Goal: Task Accomplishment & Management: Use online tool/utility

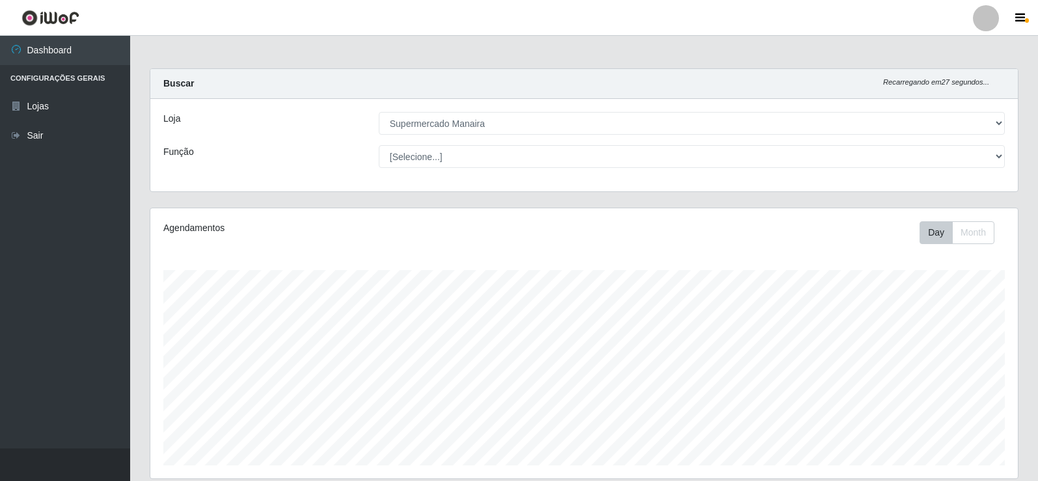
select select "443"
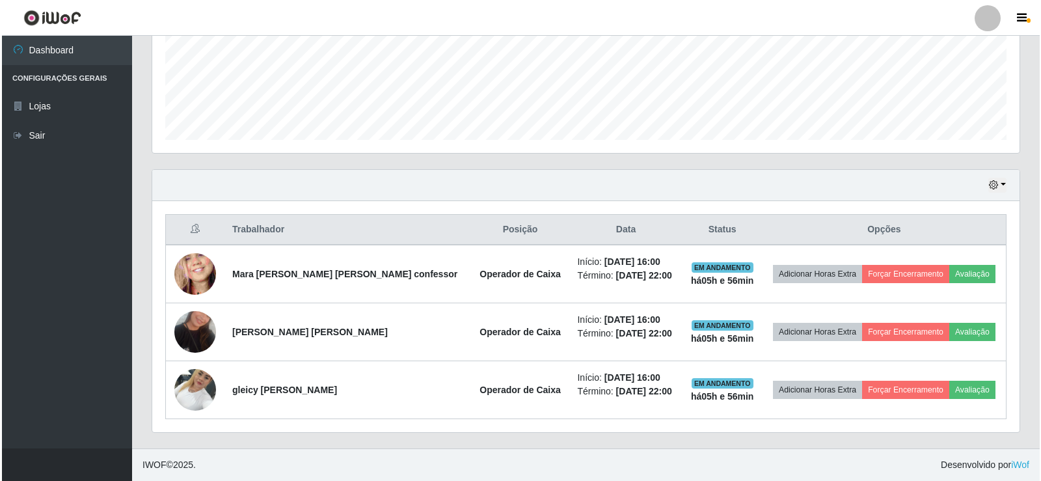
scroll to position [270, 868]
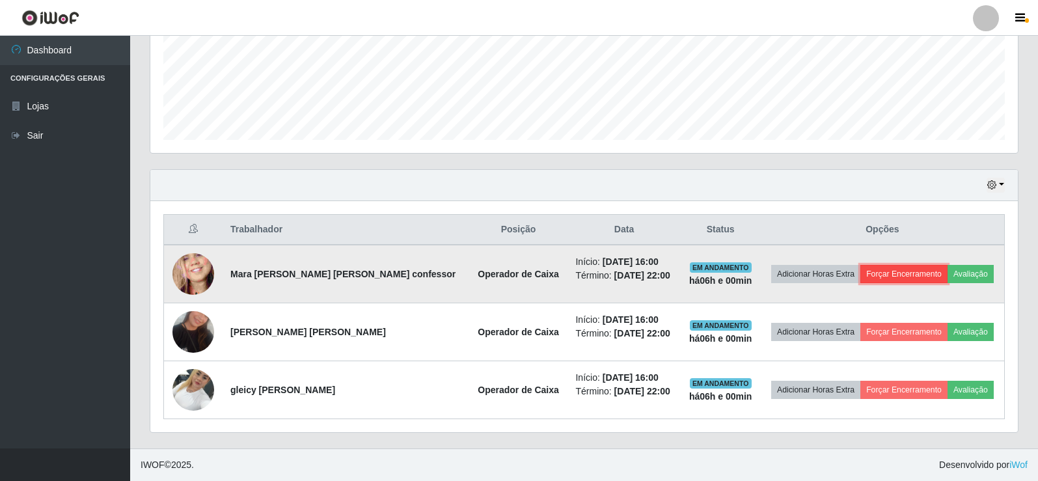
click at [879, 275] on button "Forçar Encerramento" at bounding box center [903, 274] width 87 height 18
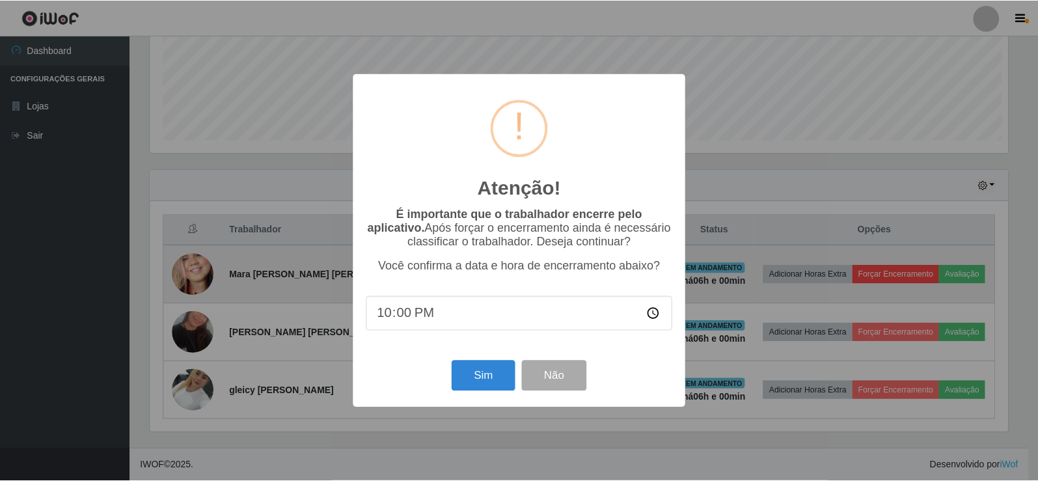
scroll to position [270, 861]
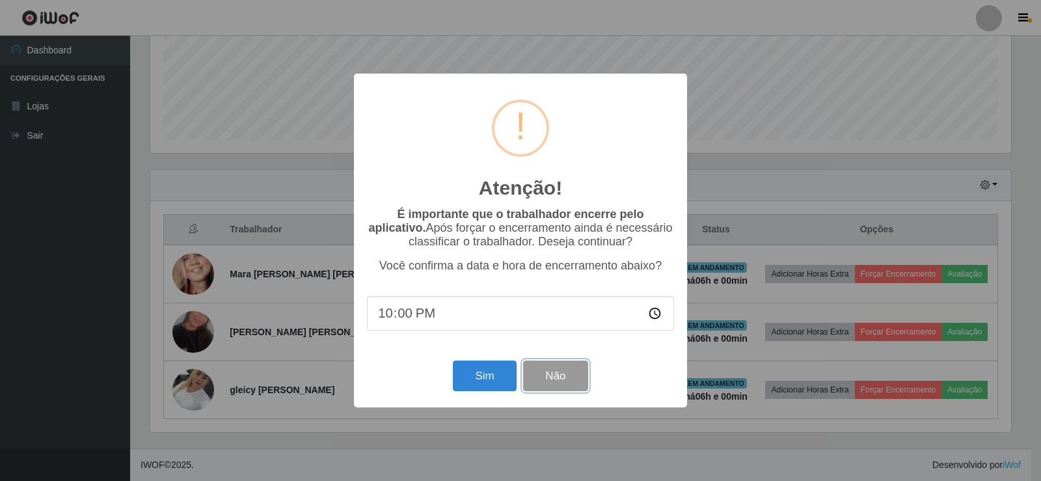
click at [577, 388] on button "Não" at bounding box center [555, 376] width 64 height 31
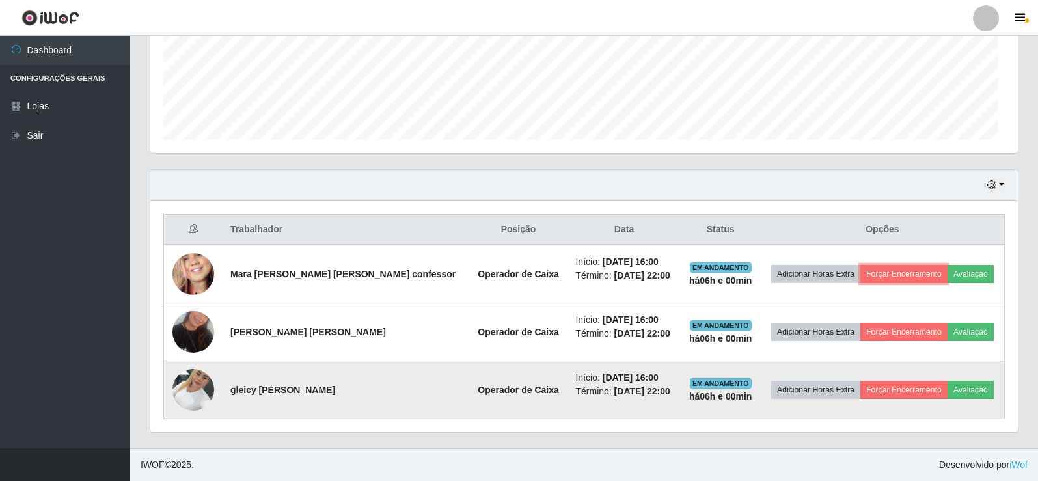
scroll to position [270, 868]
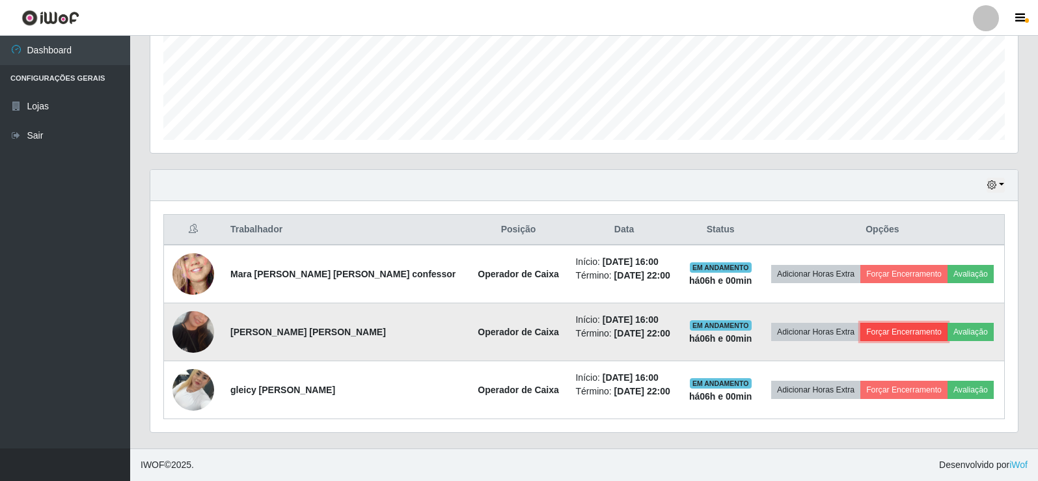
click at [892, 336] on button "Forçar Encerramento" at bounding box center [903, 332] width 87 height 18
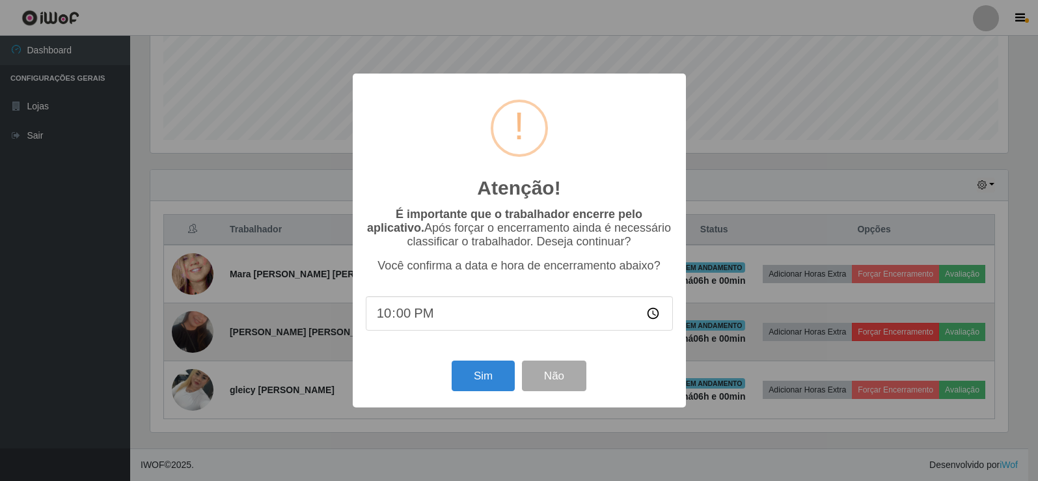
scroll to position [270, 861]
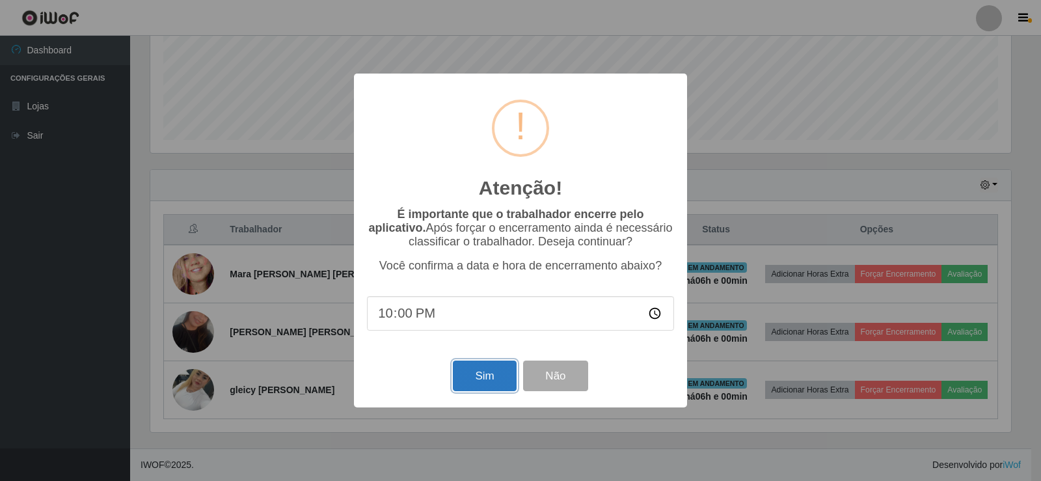
click at [474, 376] on button "Sim" at bounding box center [484, 376] width 63 height 31
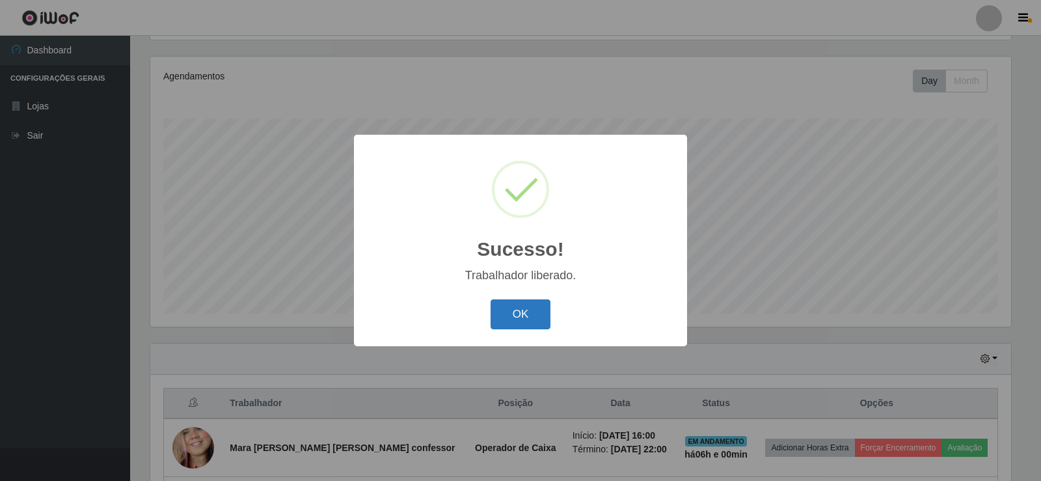
click at [515, 325] on button "OK" at bounding box center [521, 314] width 61 height 31
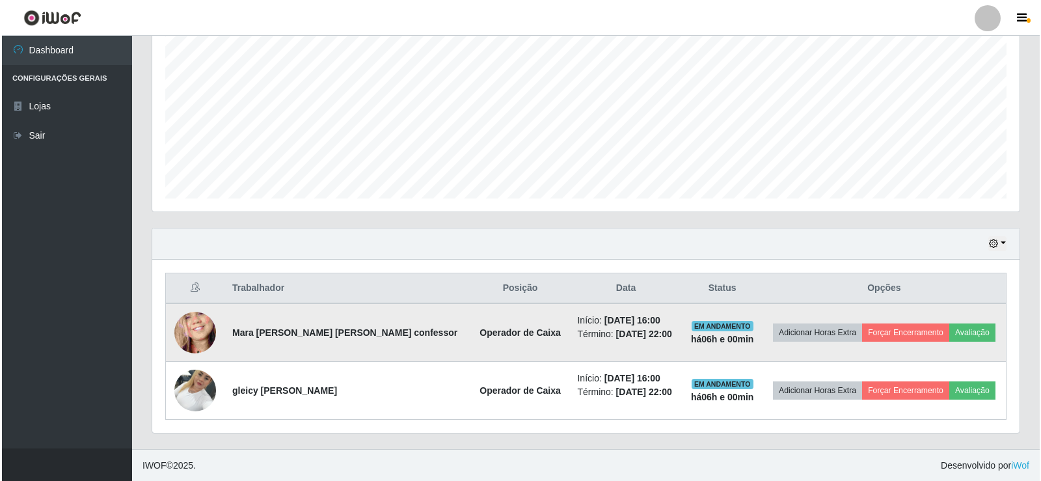
scroll to position [267, 0]
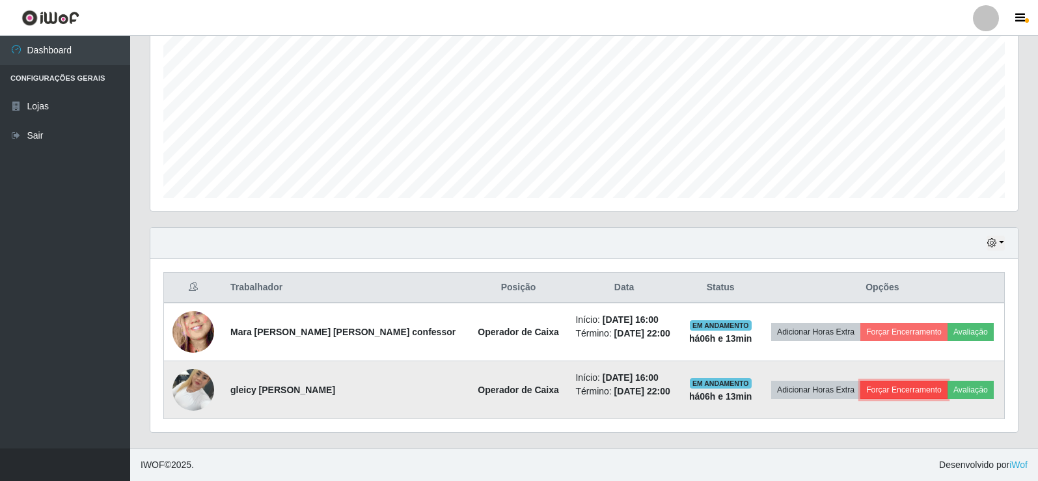
click at [890, 390] on button "Forçar Encerramento" at bounding box center [903, 390] width 87 height 18
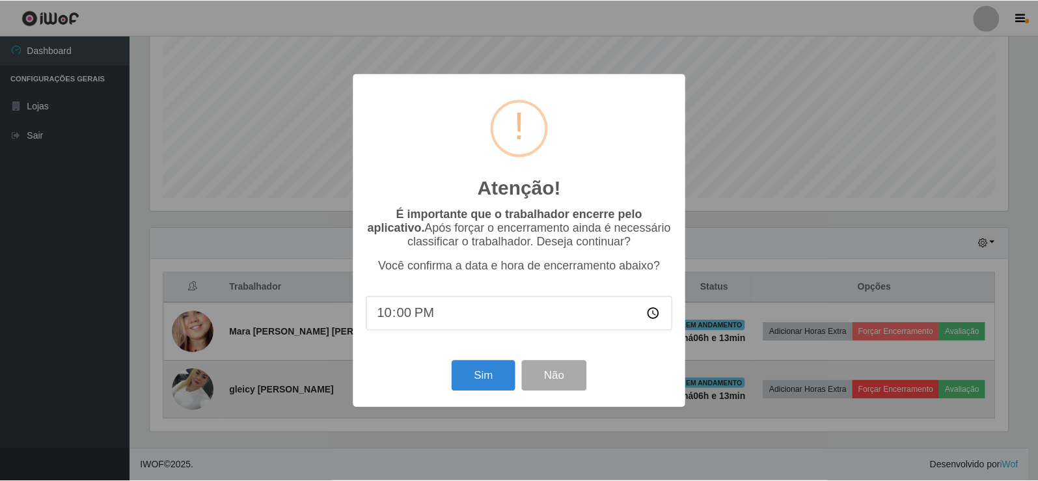
scroll to position [270, 861]
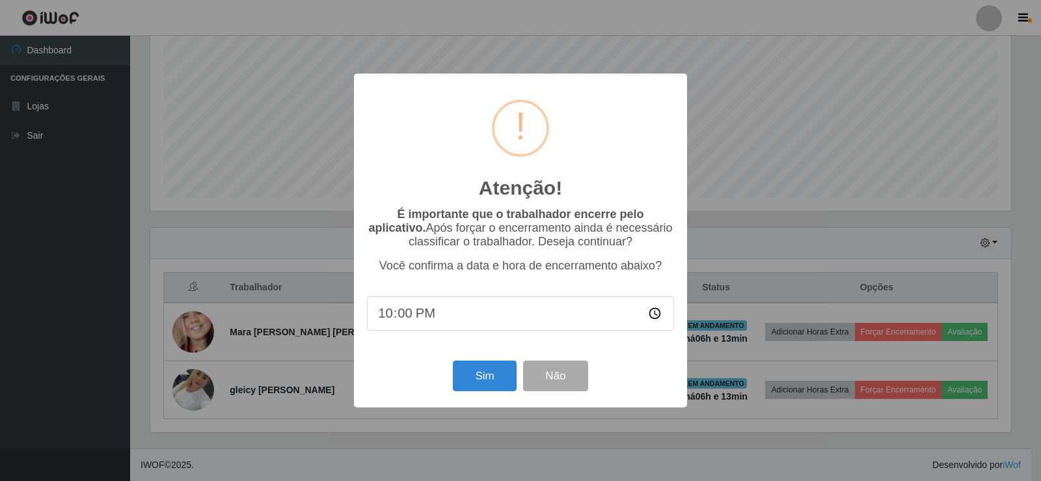
click at [402, 314] on input "22:00" at bounding box center [520, 313] width 307 height 34
click at [484, 376] on button "Sim" at bounding box center [484, 376] width 63 height 31
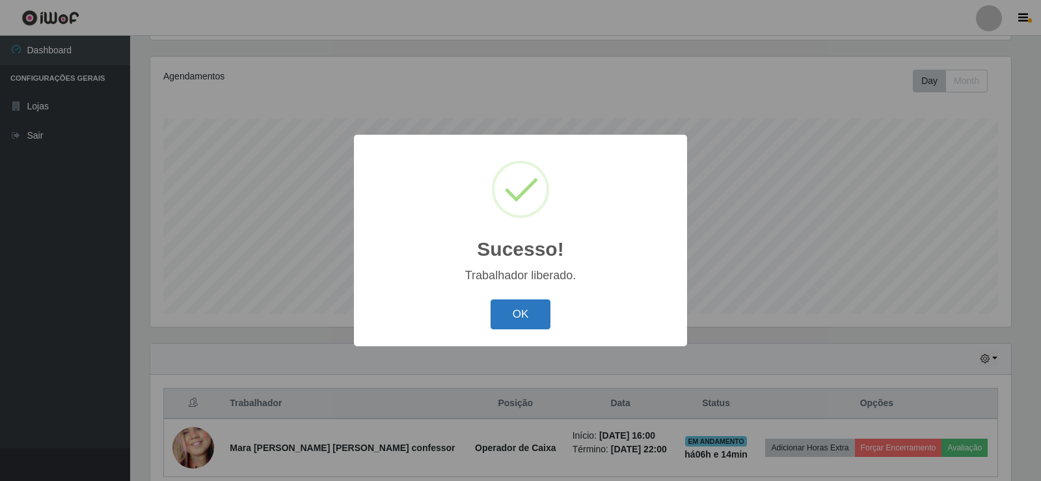
click at [537, 303] on button "OK" at bounding box center [521, 314] width 61 height 31
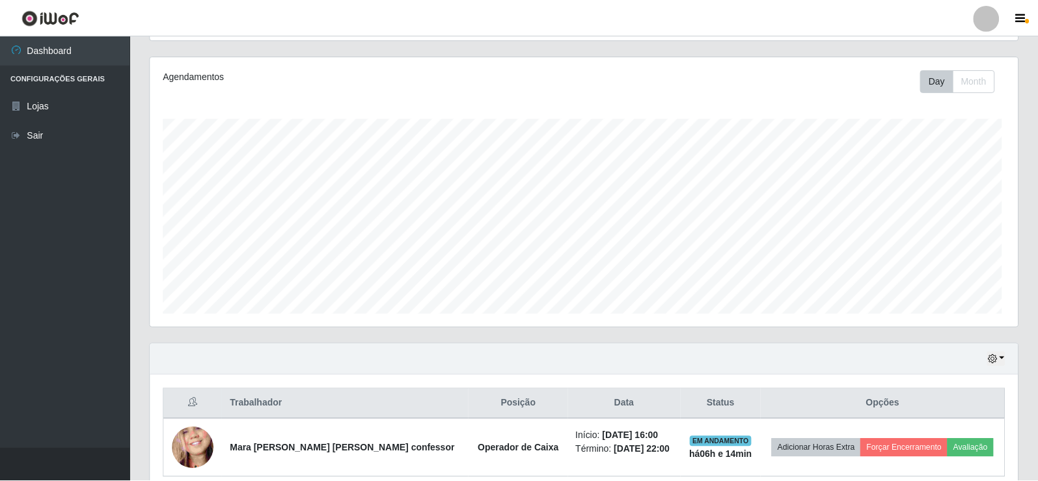
scroll to position [270, 868]
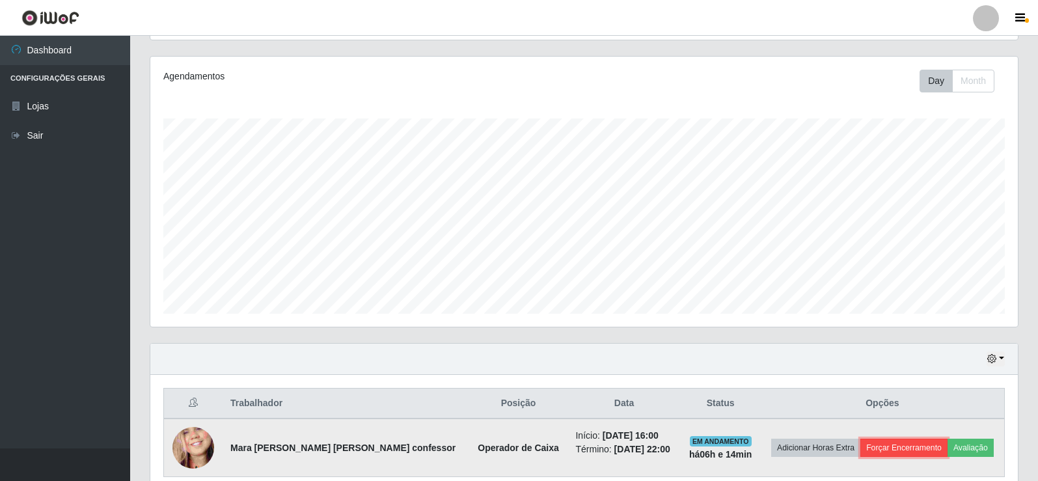
click at [916, 448] on button "Forçar Encerramento" at bounding box center [903, 448] width 87 height 18
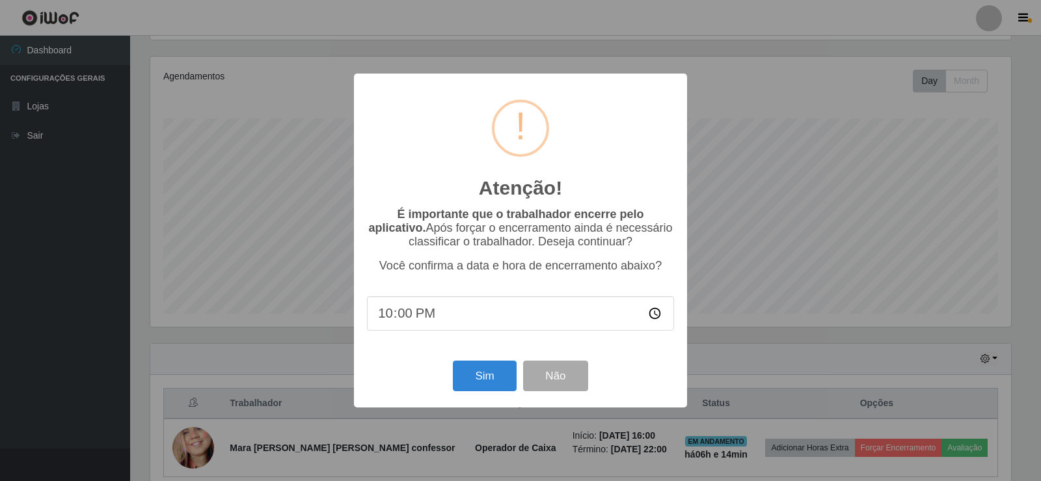
drag, startPoint x: 402, startPoint y: 316, endPoint x: 427, endPoint y: 316, distance: 25.4
click at [411, 316] on input "22:00" at bounding box center [520, 313] width 307 height 34
type input "22:10"
click at [476, 370] on button "Sim" at bounding box center [484, 376] width 63 height 31
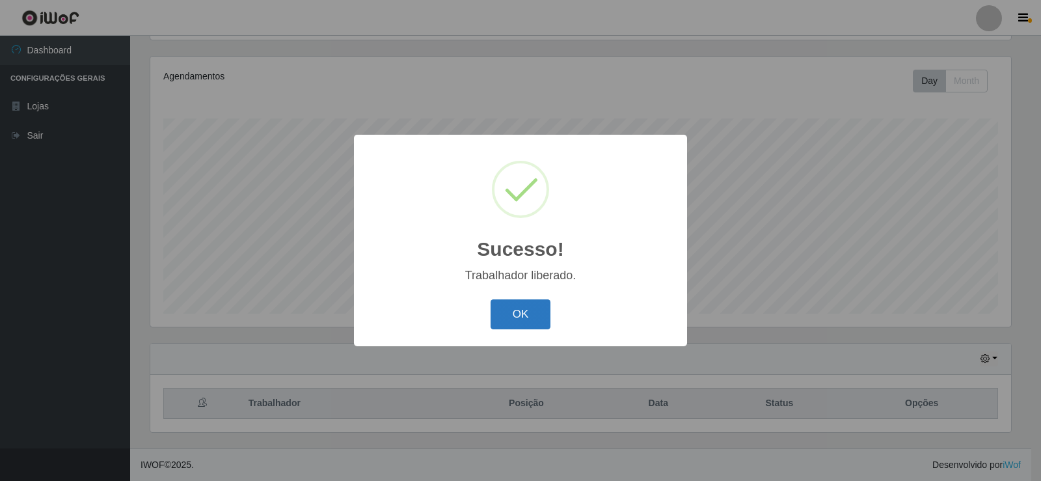
drag, startPoint x: 534, startPoint y: 314, endPoint x: 526, endPoint y: 310, distance: 8.7
click at [531, 313] on button "OK" at bounding box center [521, 314] width 61 height 31
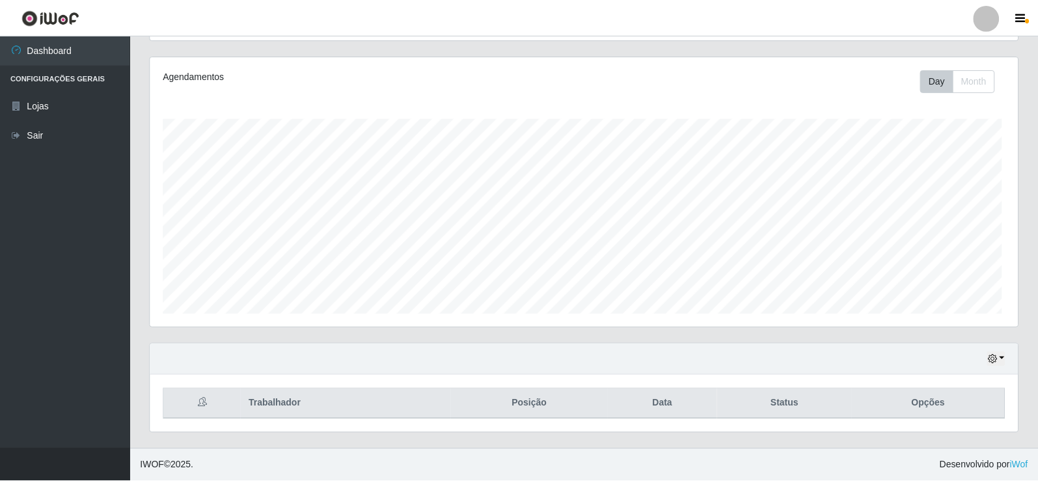
scroll to position [270, 868]
